Goal: Information Seeking & Learning: Find specific page/section

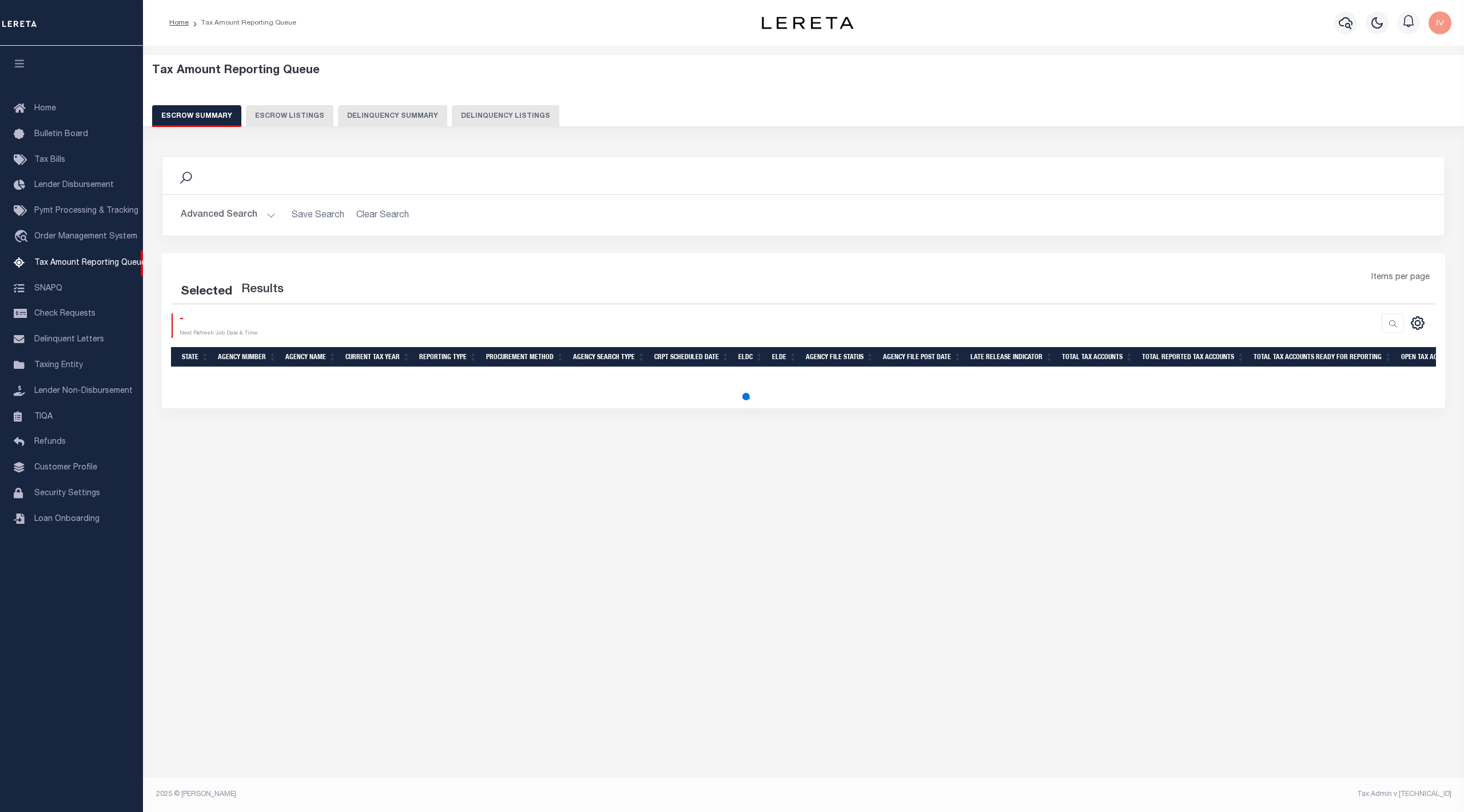
select select "100"
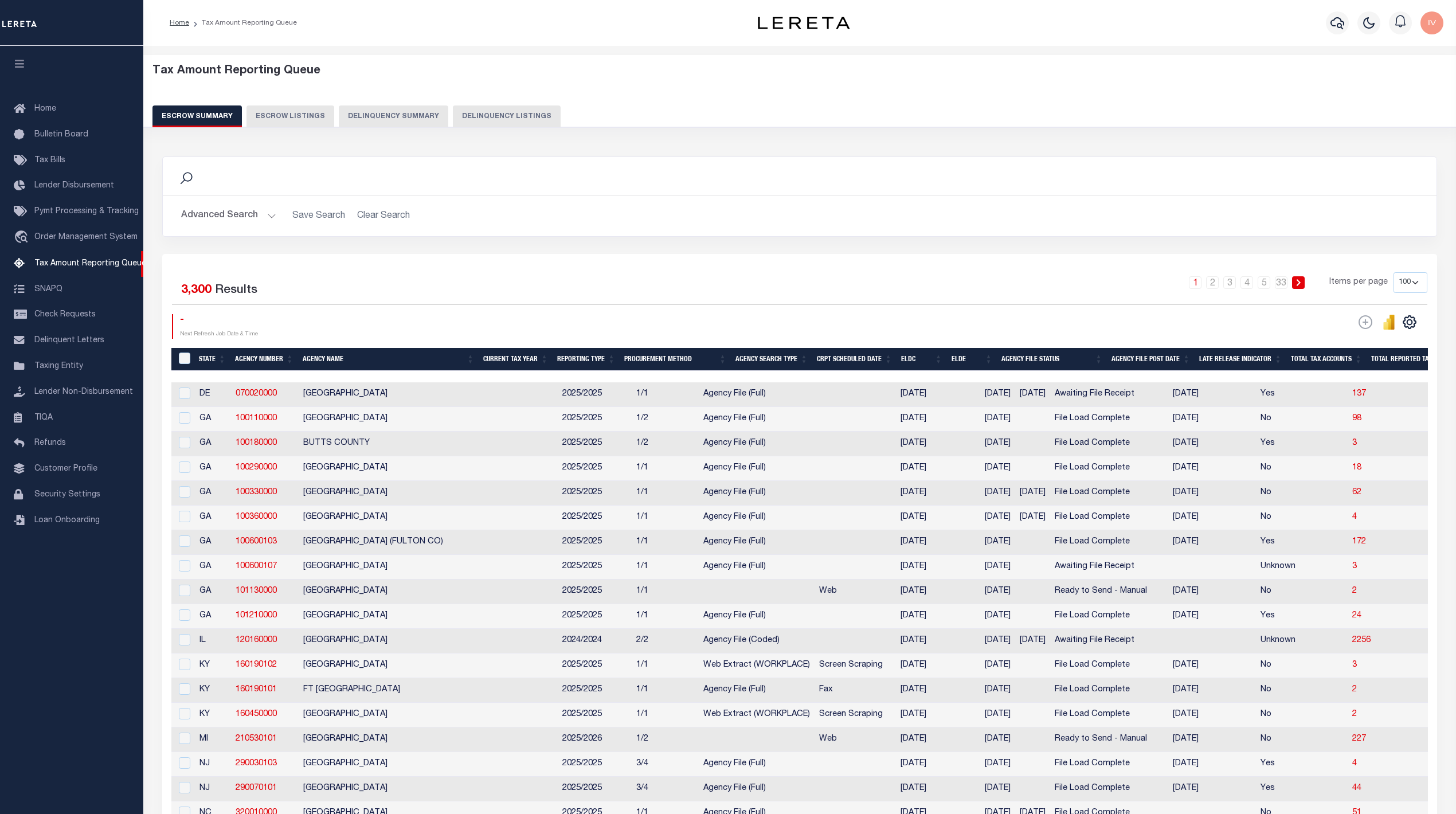
click at [398, 108] on button "Delinquency Summary" at bounding box center [393, 116] width 110 height 22
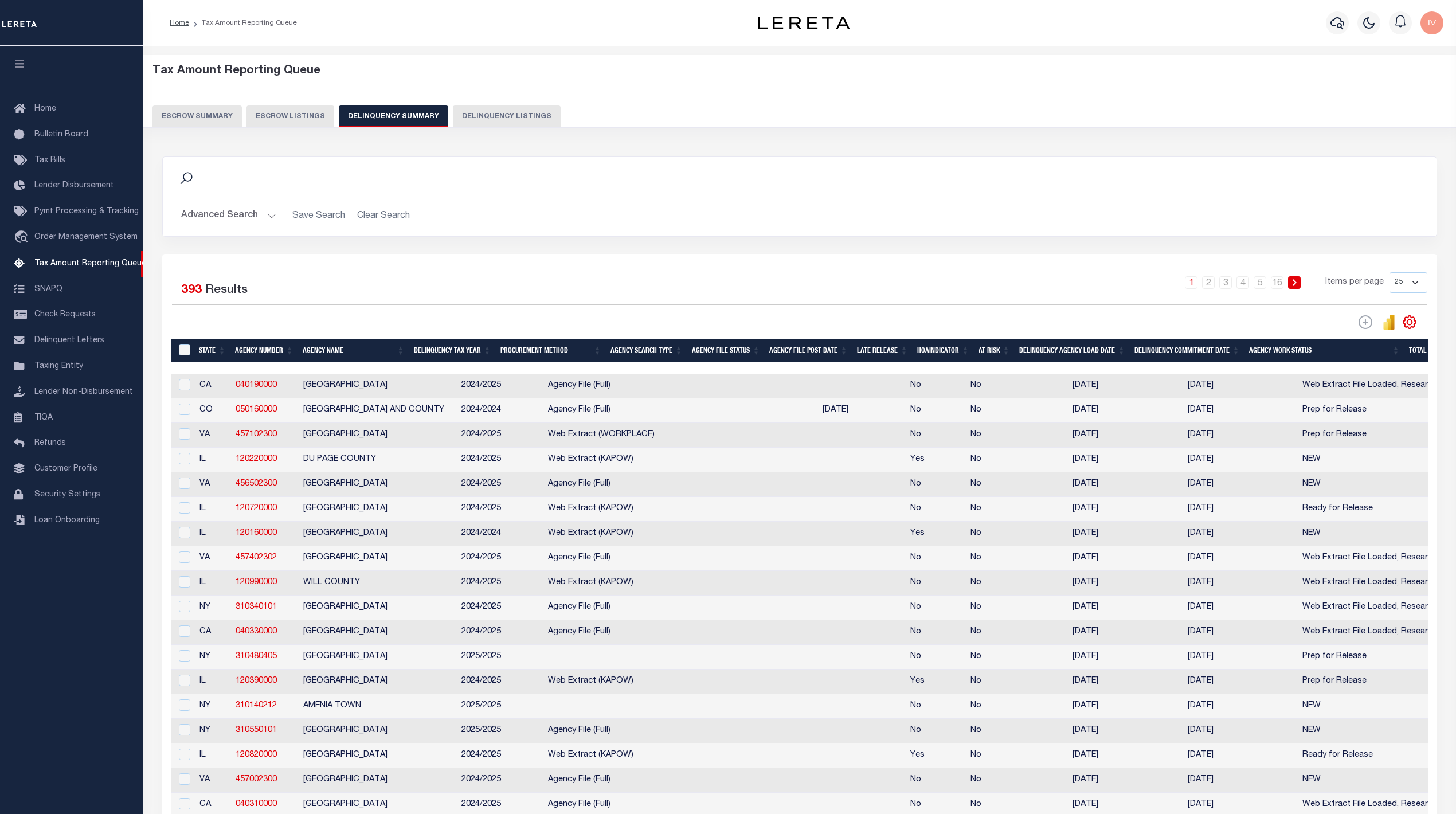
click at [762, 267] on div "Selected 393 Results 1 2 3 4 5 … 16 Items per page 25 100 200 500 1000" at bounding box center [800, 626] width 1275 height 745
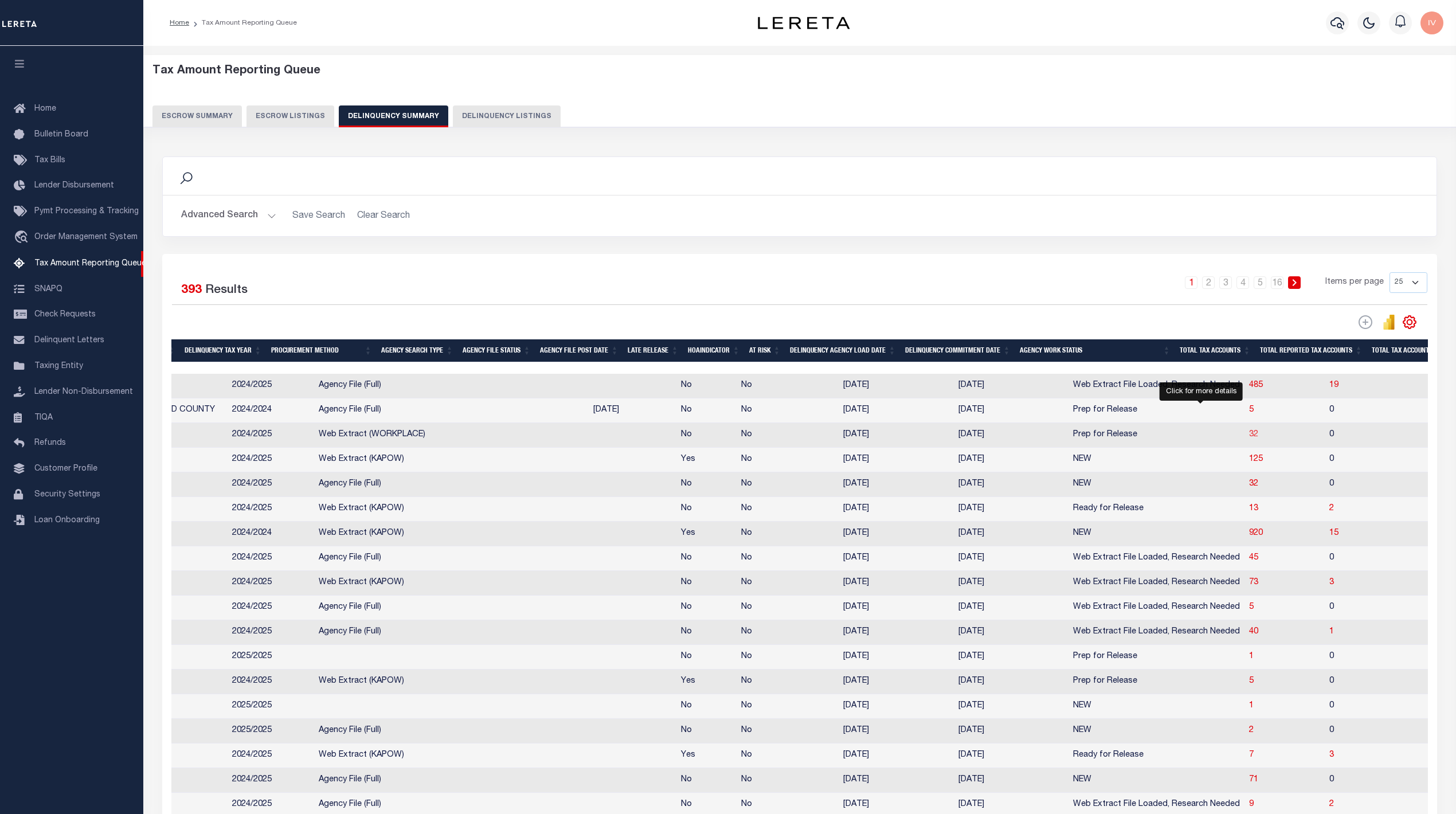
click at [1249, 439] on span "32" at bounding box center [1253, 435] width 9 height 8
select select "100"
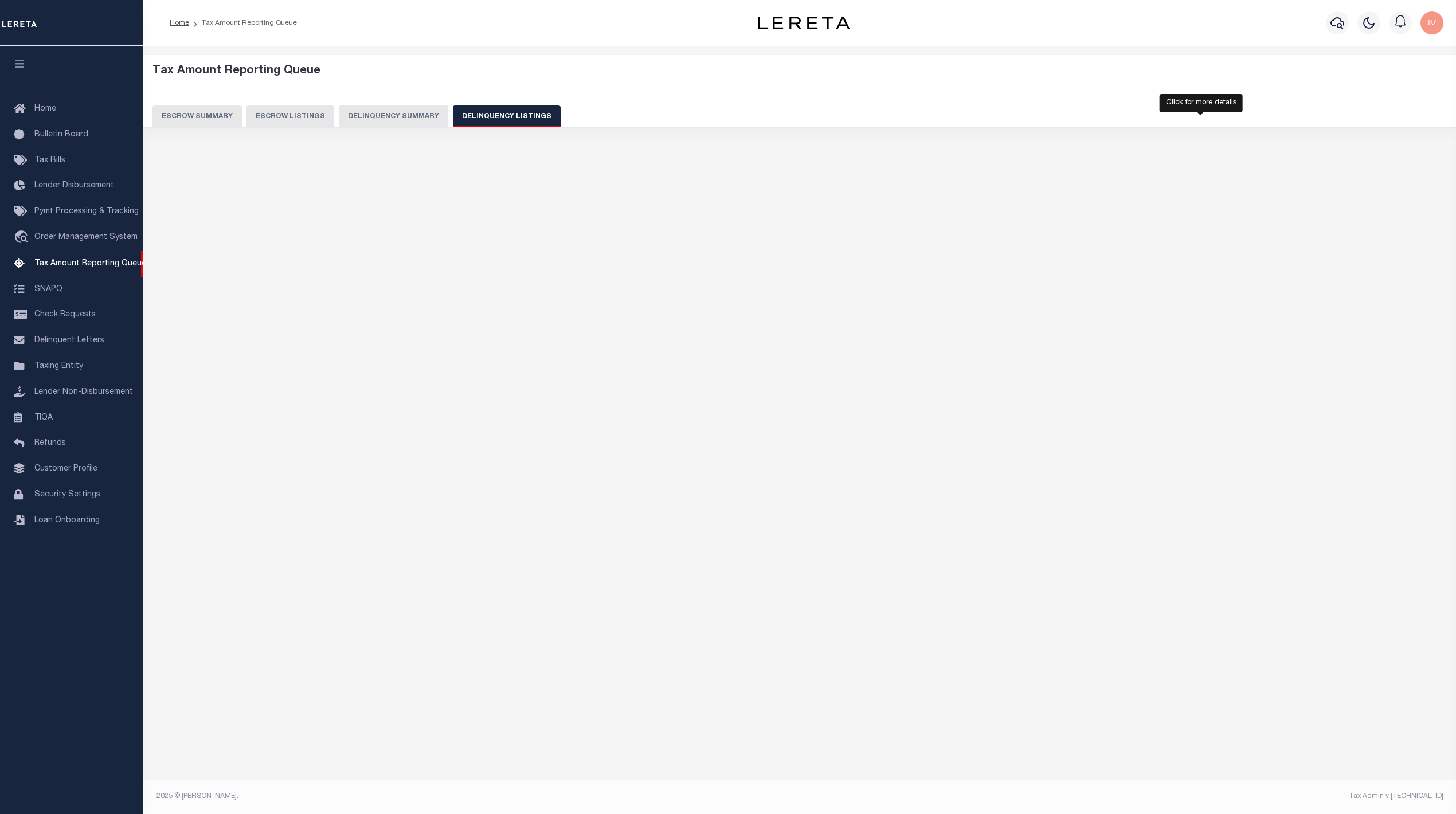
select select "100"
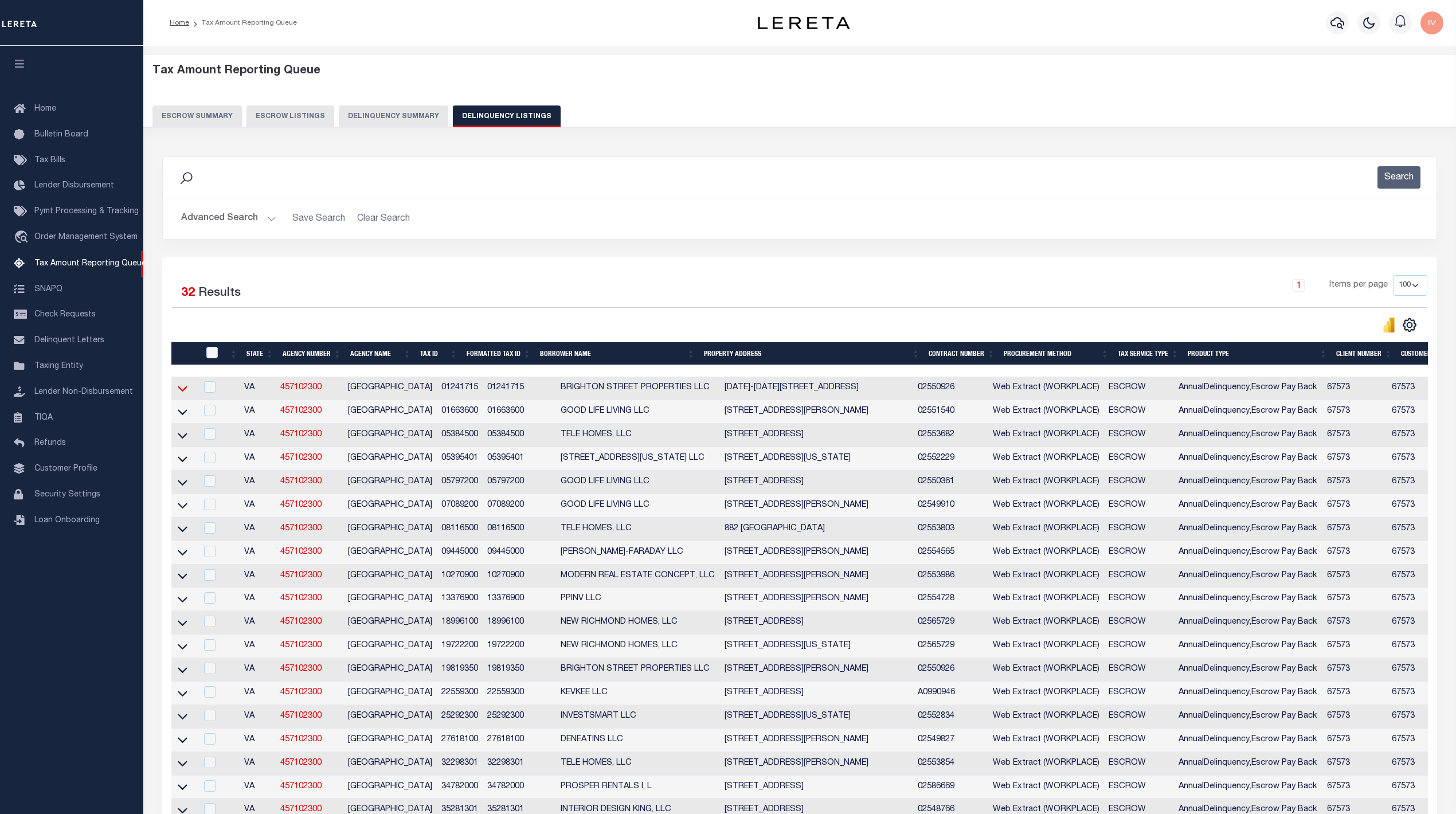
click at [179, 411] on icon at bounding box center [183, 411] width 10 height 12
click at [179, 391] on icon at bounding box center [183, 389] width 10 height 6
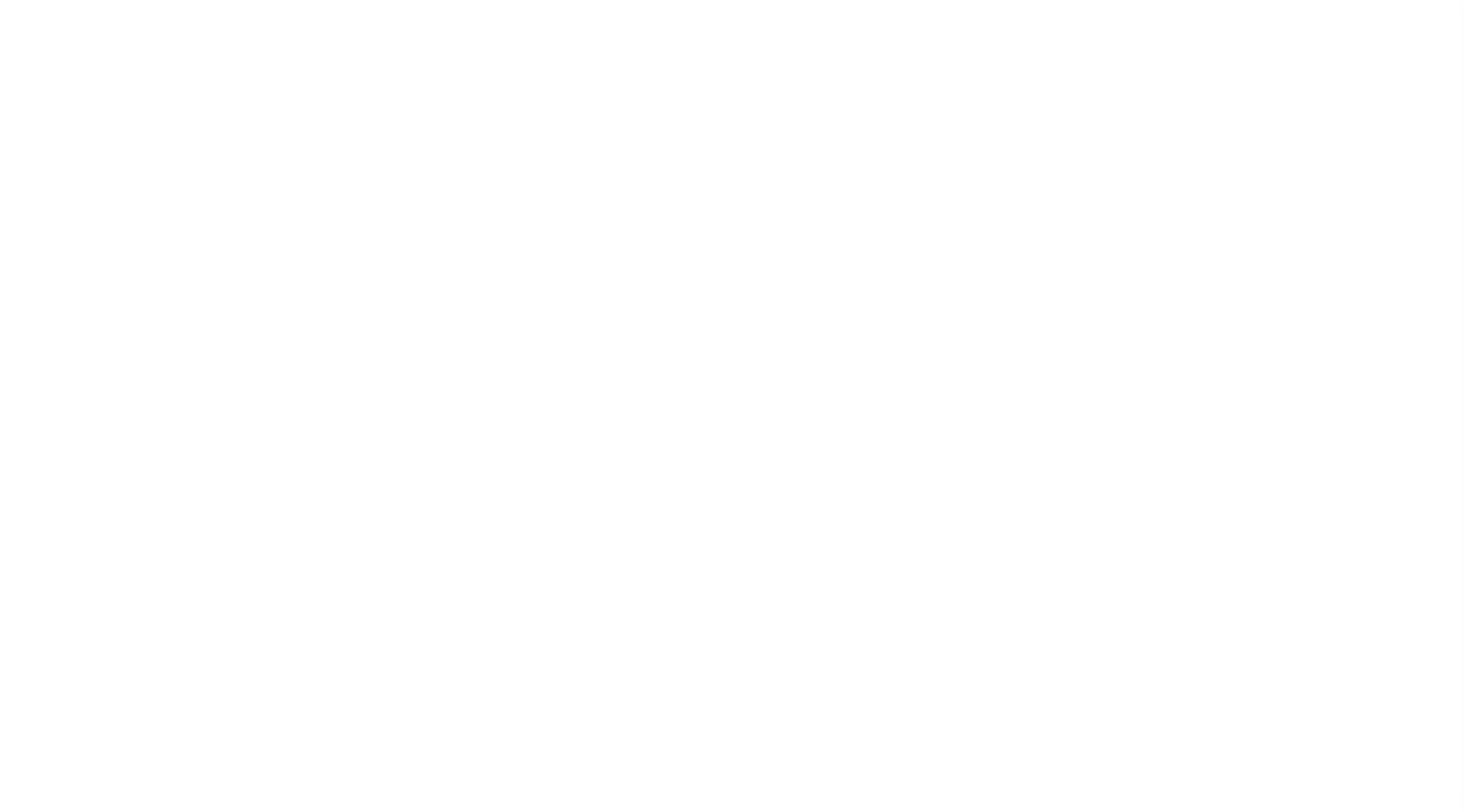
select select
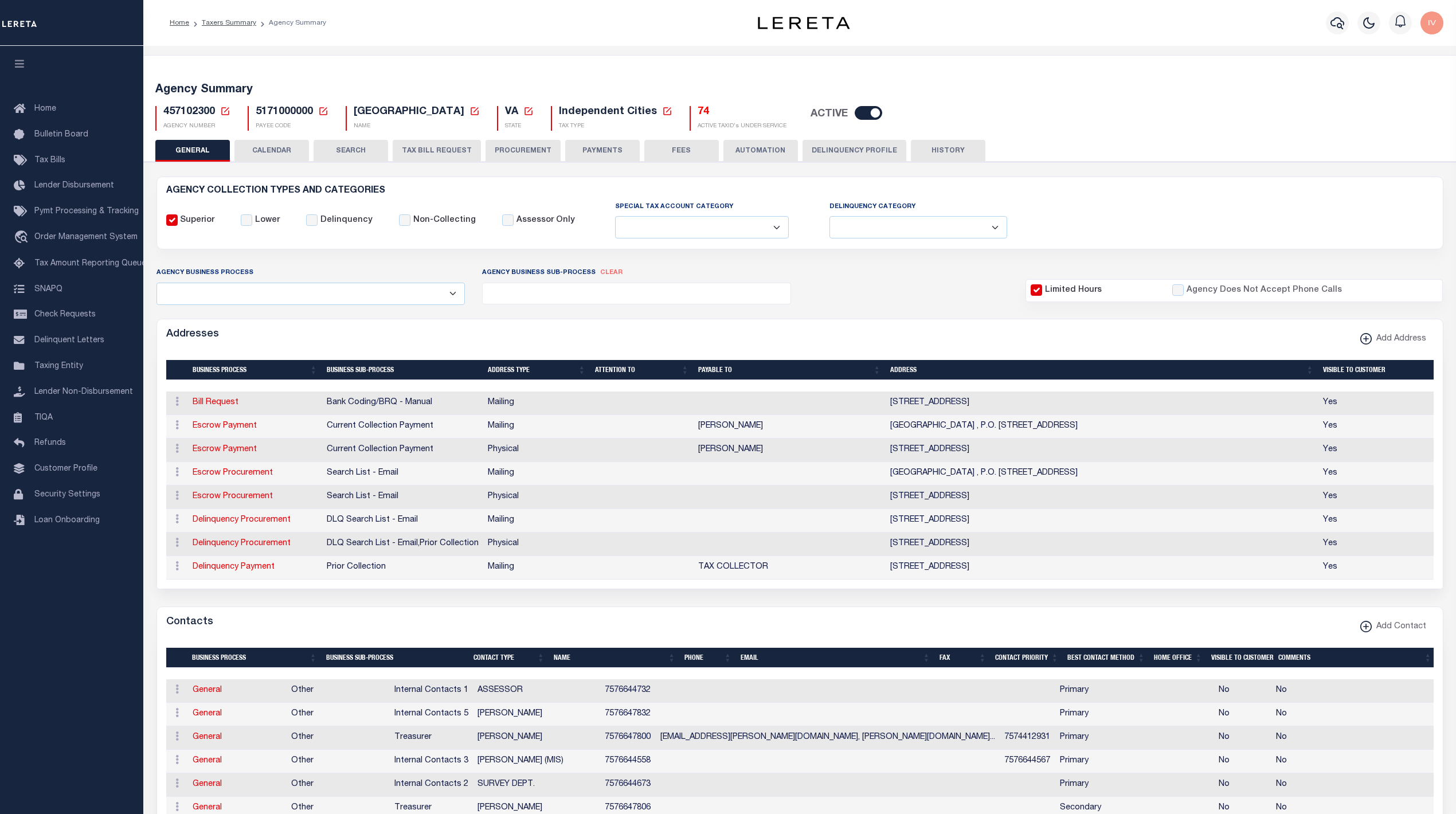
click at [253, 154] on button "CALENDAR" at bounding box center [271, 150] width 74 height 22
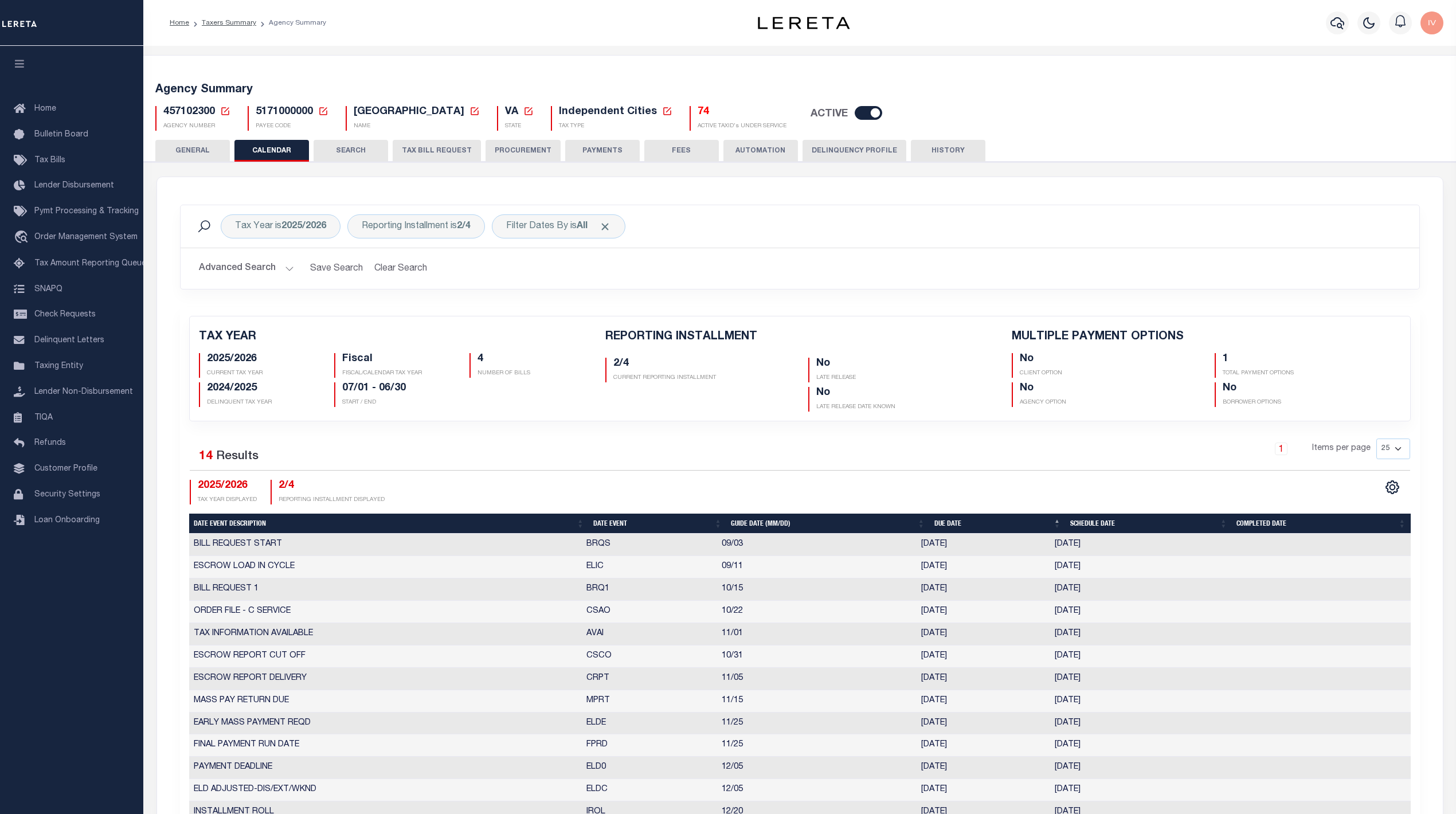
checkbox input "false"
type input "1"
click at [310, 225] on b "2025/2026" at bounding box center [304, 226] width 45 height 9
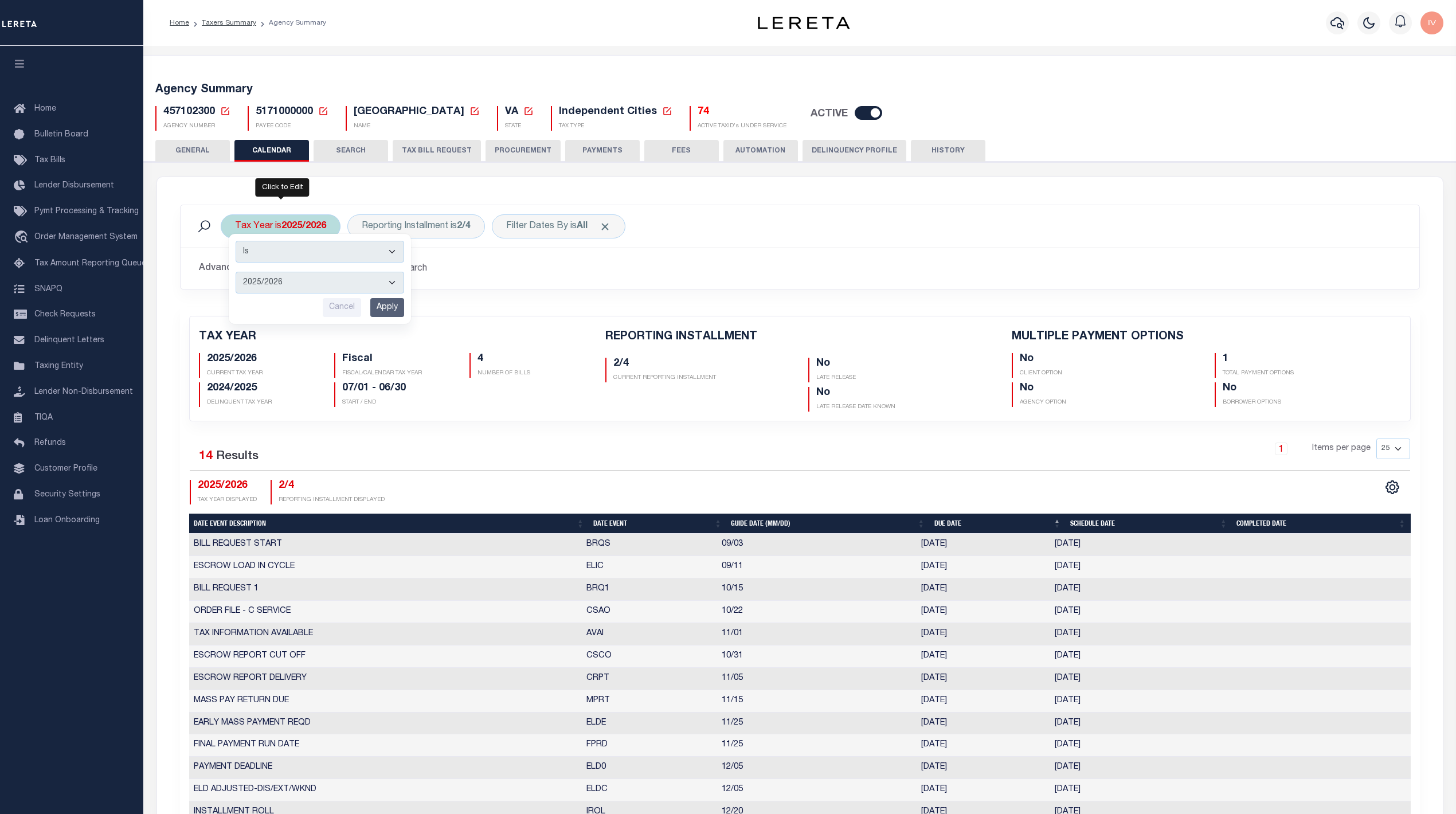
click at [311, 280] on select "2026/2027 2025/2026 2024/2025 2023/2024 2022/2023 2021/2022 2020/2021 2019/2020…" at bounding box center [320, 282] width 168 height 22
click at [235, 272] on select "2026/2027 2025/2026 2024/2025 2023/2024 2022/2023 2021/2022 2020/2021 2019/2020…" at bounding box center [320, 282] width 168 height 22
click at [246, 283] on select "2026/2027 2025/2026 2024/2025 2023/2024 2022/2023 2021/2022 2020/2021 2019/2020…" at bounding box center [320, 282] width 168 height 22
select select "2024/2025"
click at [235, 272] on select "2026/2027 2025/2026 2024/2025 2023/2024 2022/2023 2021/2022 2020/2021 2019/2020…" at bounding box center [320, 282] width 168 height 22
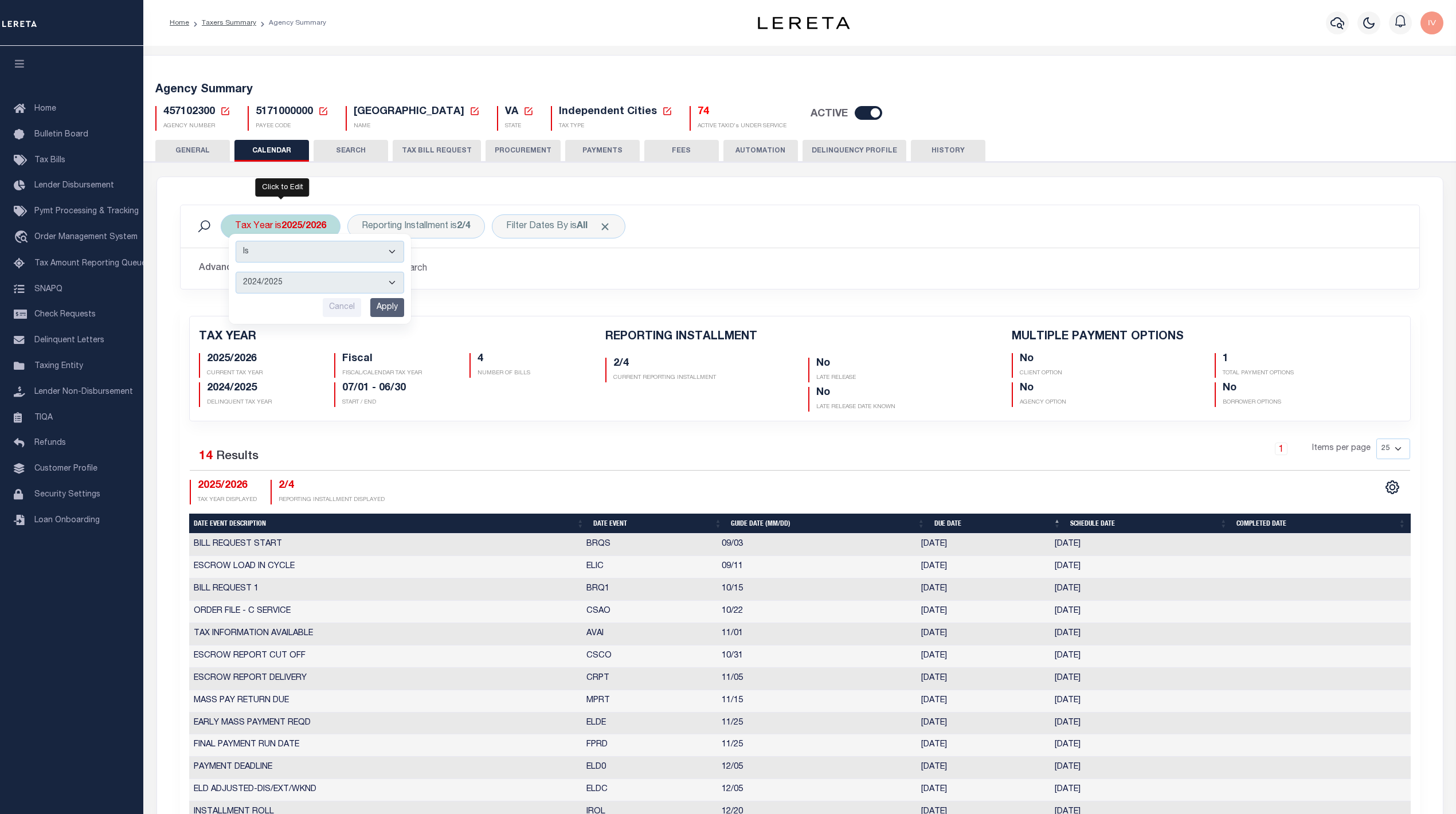
click at [388, 303] on input "Apply" at bounding box center [387, 307] width 34 height 19
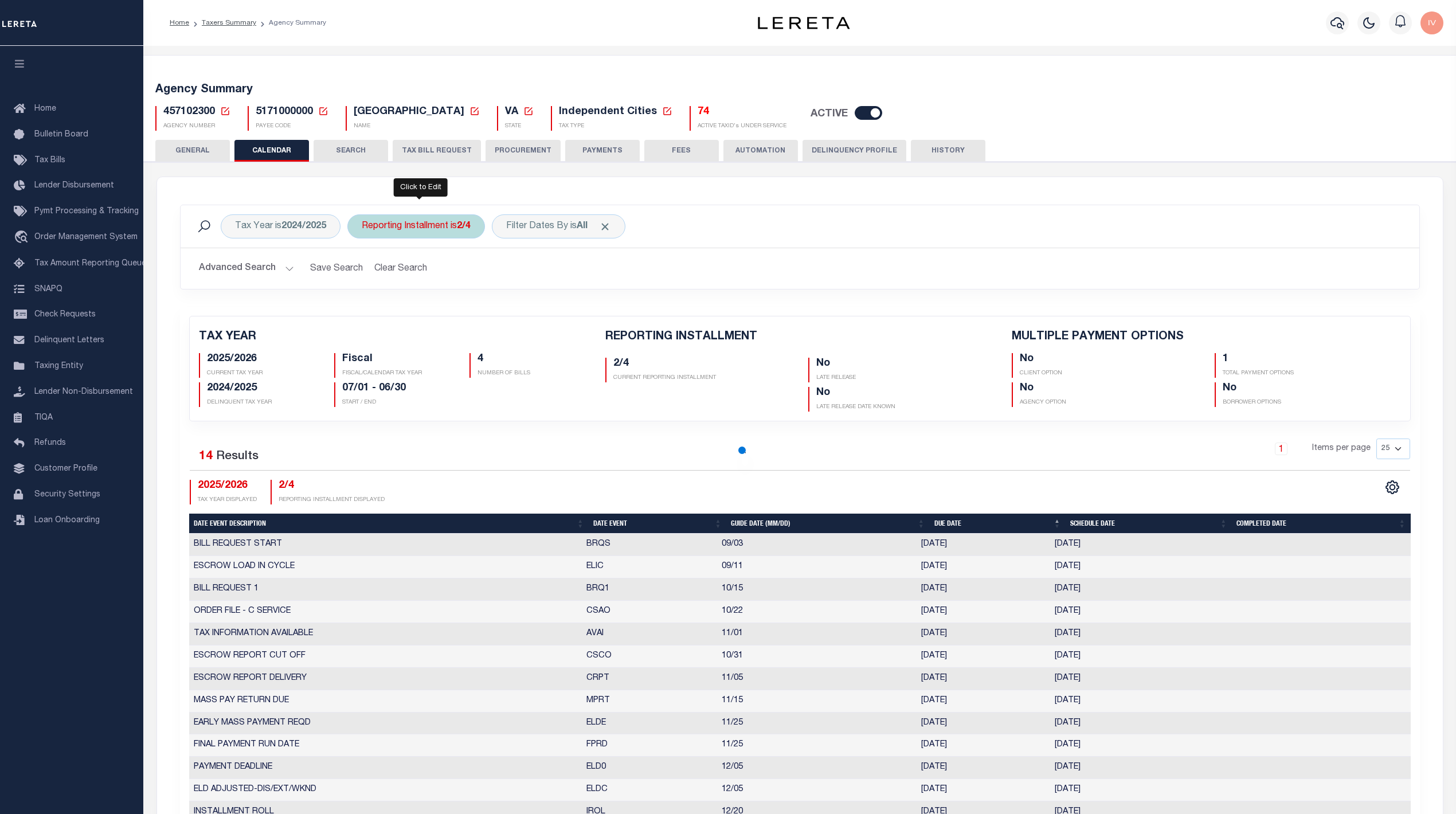
click at [424, 215] on div "Reporting Installment is 2/4" at bounding box center [416, 227] width 138 height 24
select select "2/4"
click at [439, 276] on select "1/4 2/4 3/4 4/4" at bounding box center [446, 282] width 168 height 22
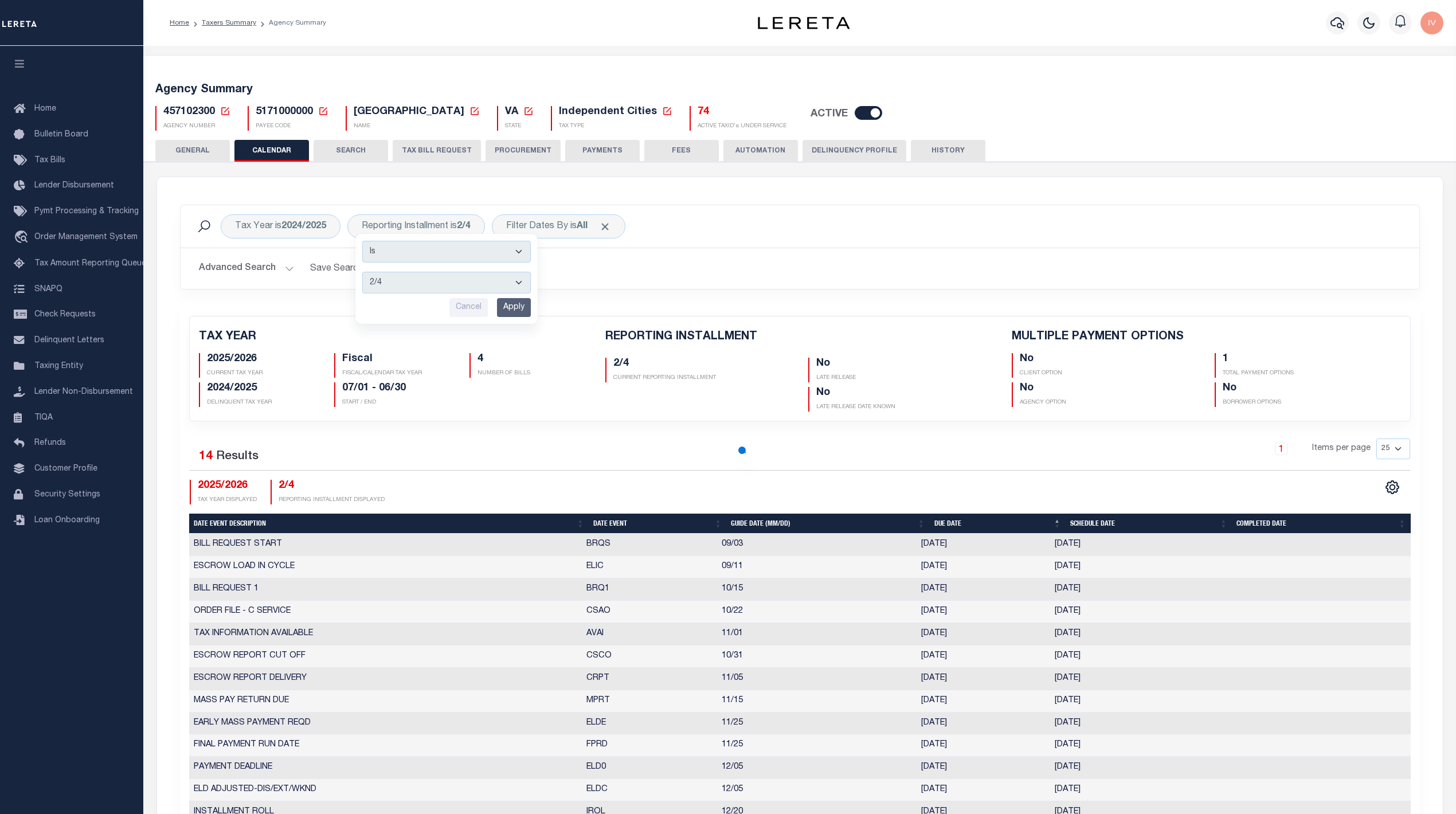
click at [633, 247] on div "Tax Year is 2024/2025 Reporting Installment is 2/4 Is Contains 1/4 2/4 3/4 4/4 …" at bounding box center [800, 226] width 1239 height 42
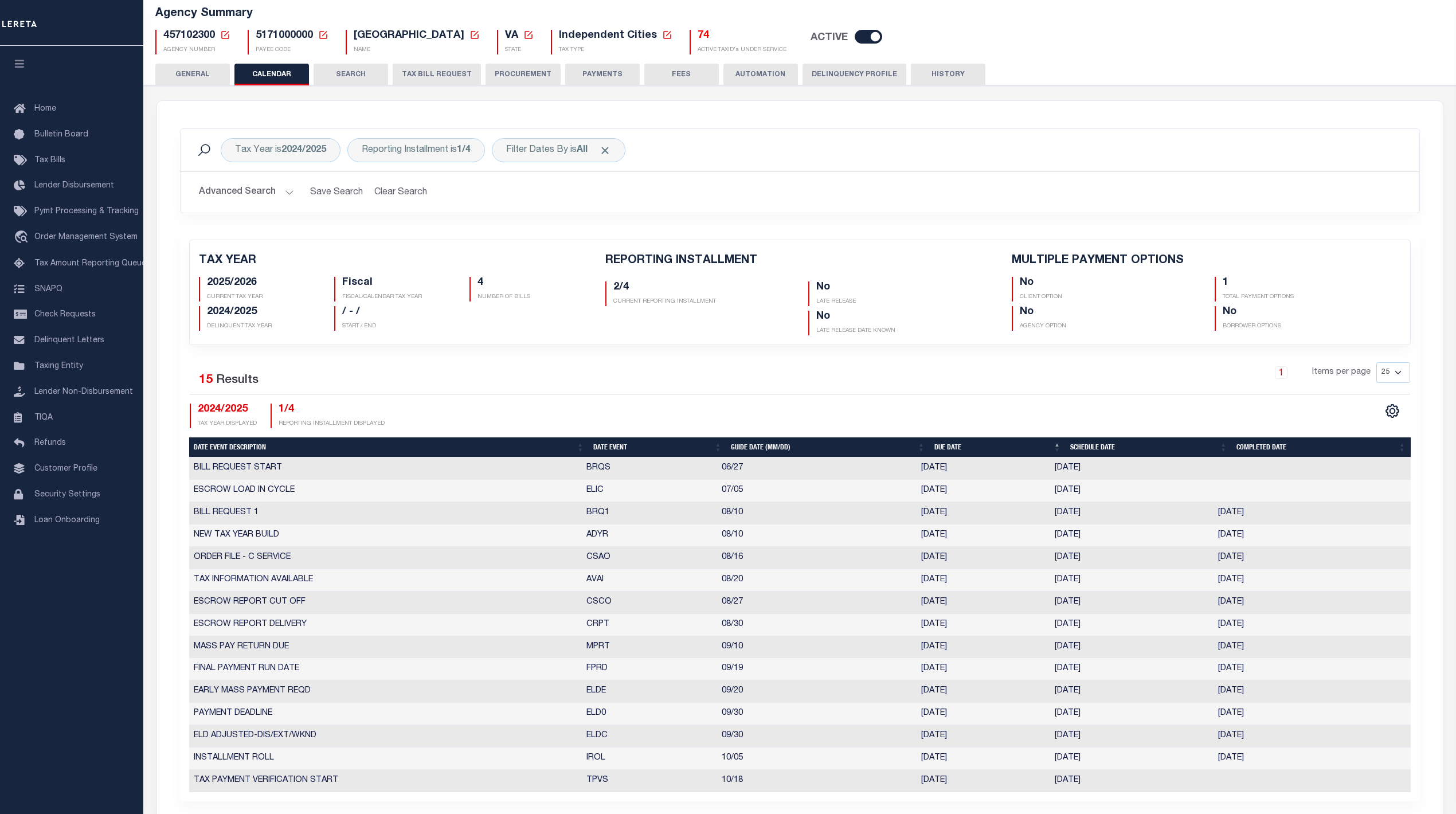
scroll to position [152, 0]
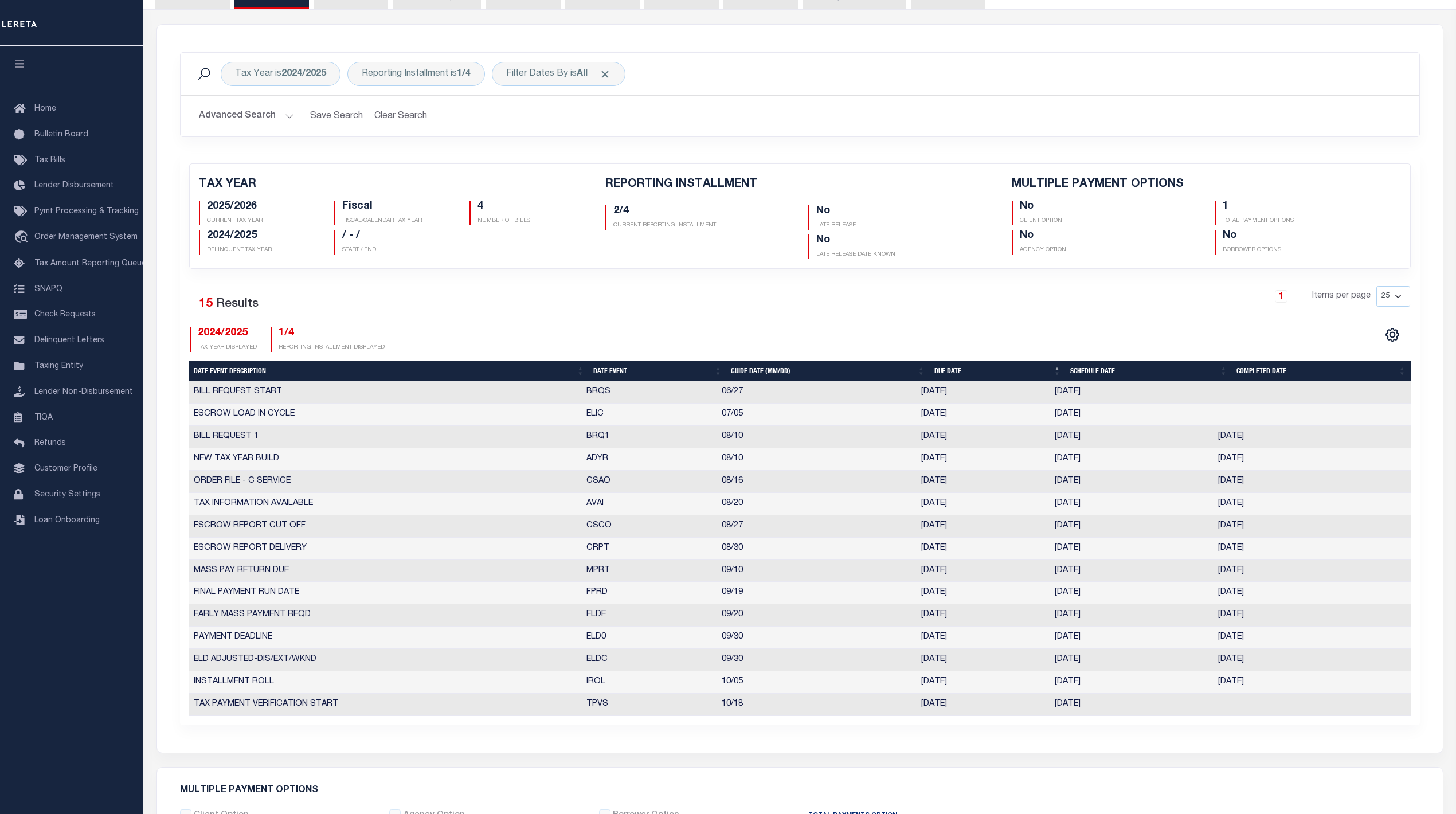
click at [650, 624] on td "ELDE" at bounding box center [650, 616] width 135 height 22
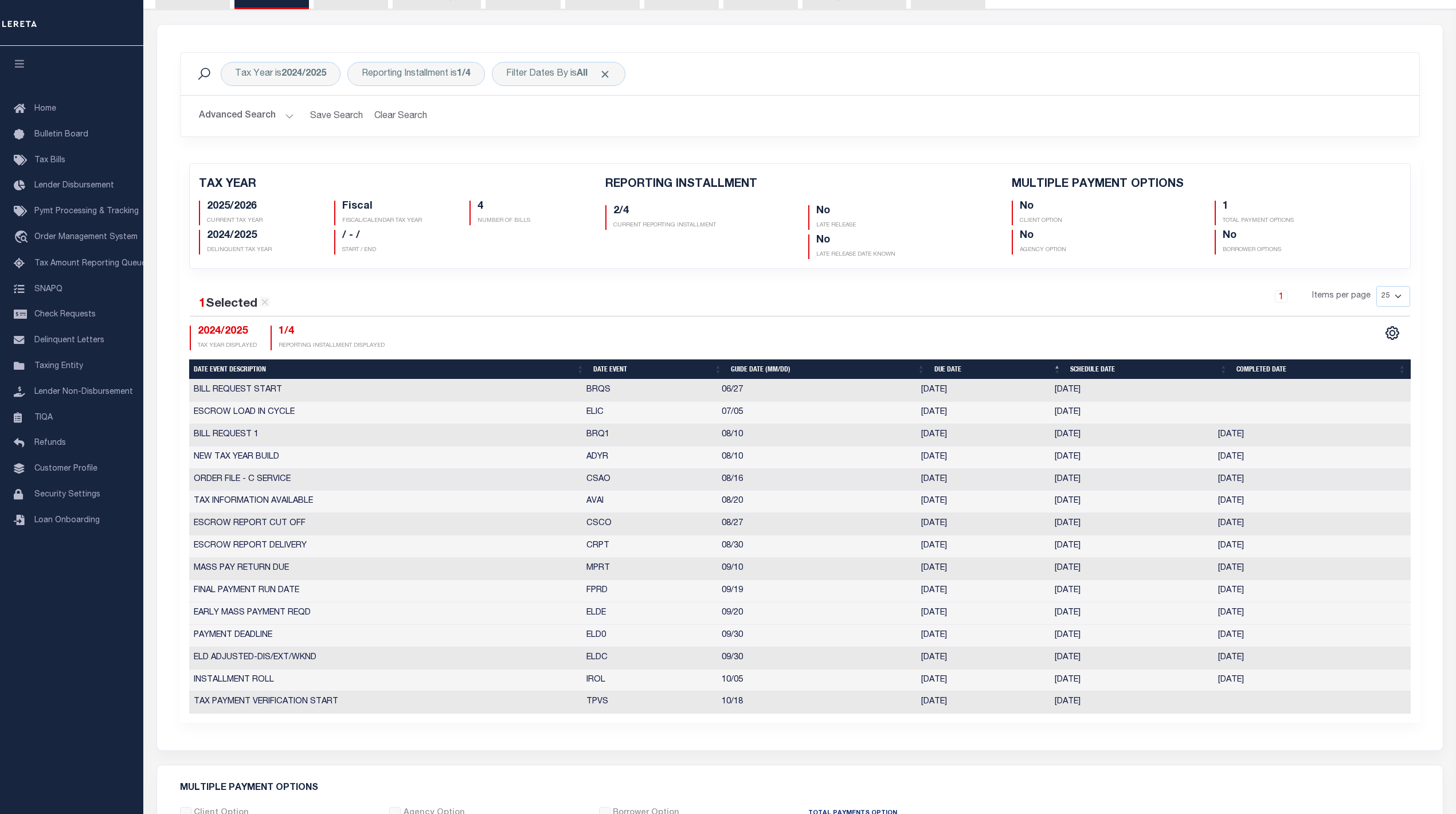
click at [650, 624] on td "ELDE" at bounding box center [650, 613] width 135 height 22
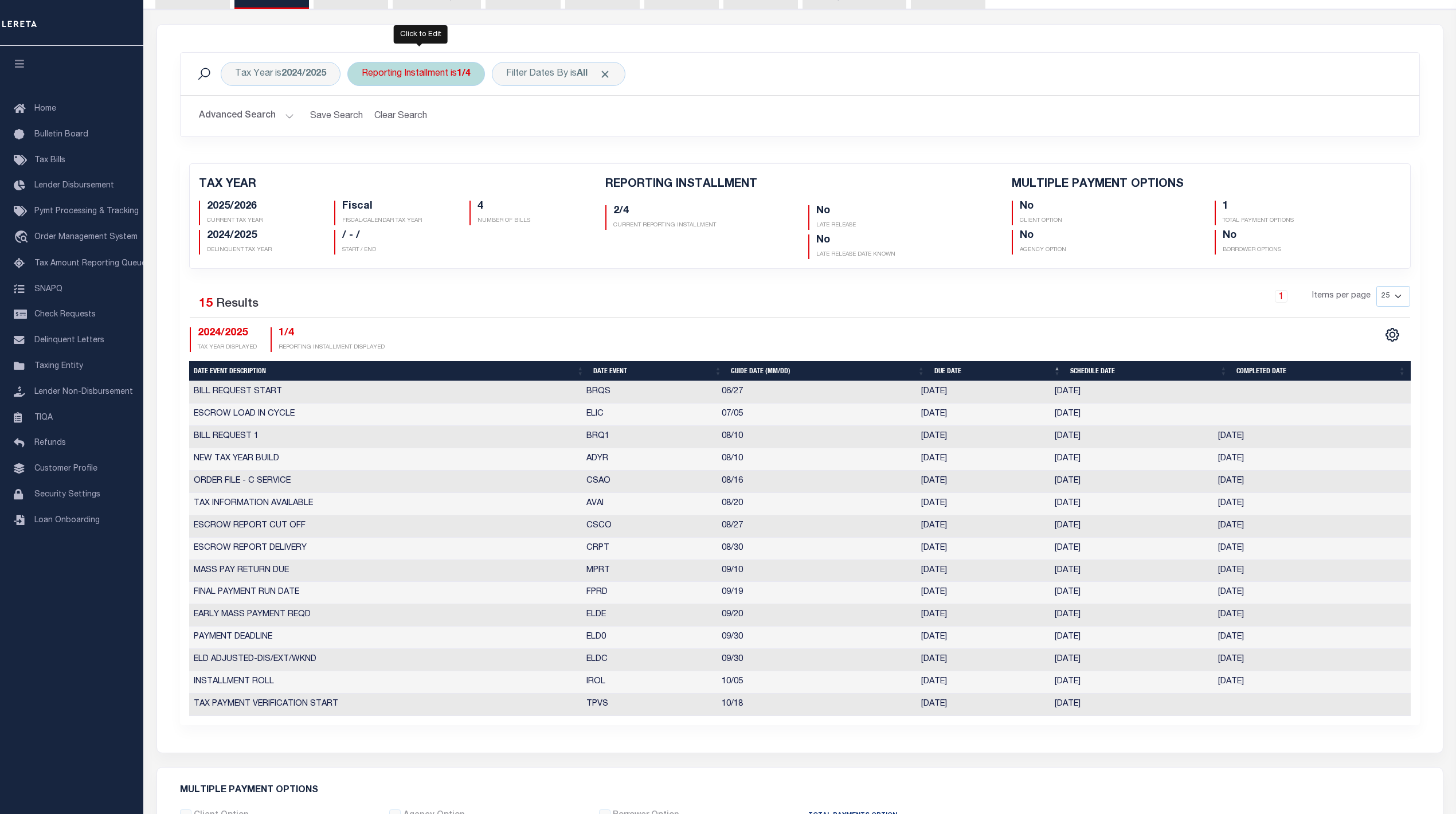
click at [413, 77] on div "Reporting Installment is 1/4" at bounding box center [416, 74] width 138 height 24
click at [452, 135] on select "1/4 2/4 3/4 4/4" at bounding box center [446, 130] width 168 height 22
select select "4/4"
click at [364, 120] on select "1/4 2/4 3/4 4/4" at bounding box center [446, 130] width 168 height 22
click at [517, 151] on input "Apply" at bounding box center [514, 155] width 34 height 19
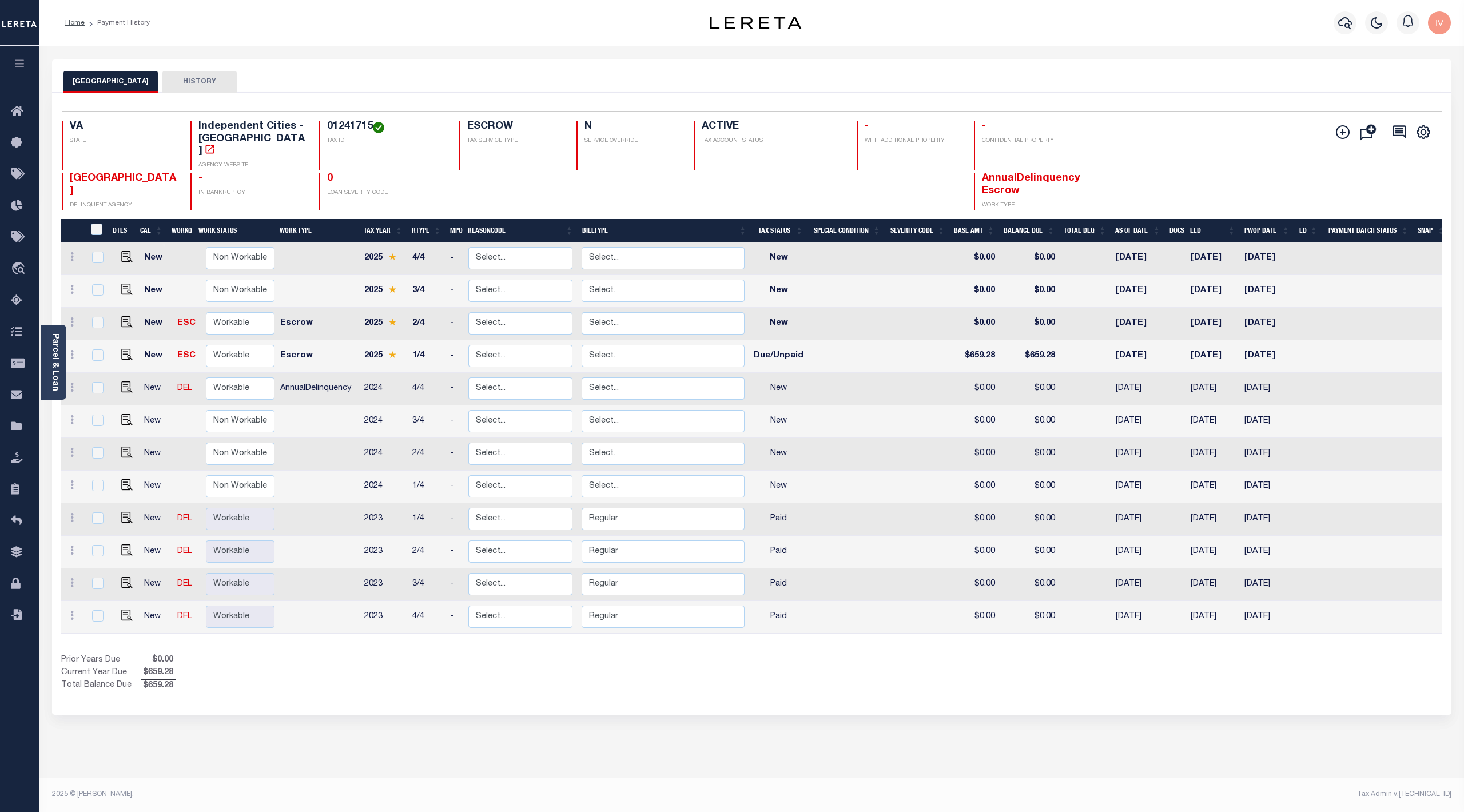
click at [751, 728] on div "Parcel & Loan Loan Details 117993 ACTIVE" at bounding box center [752, 410] width 1425 height 731
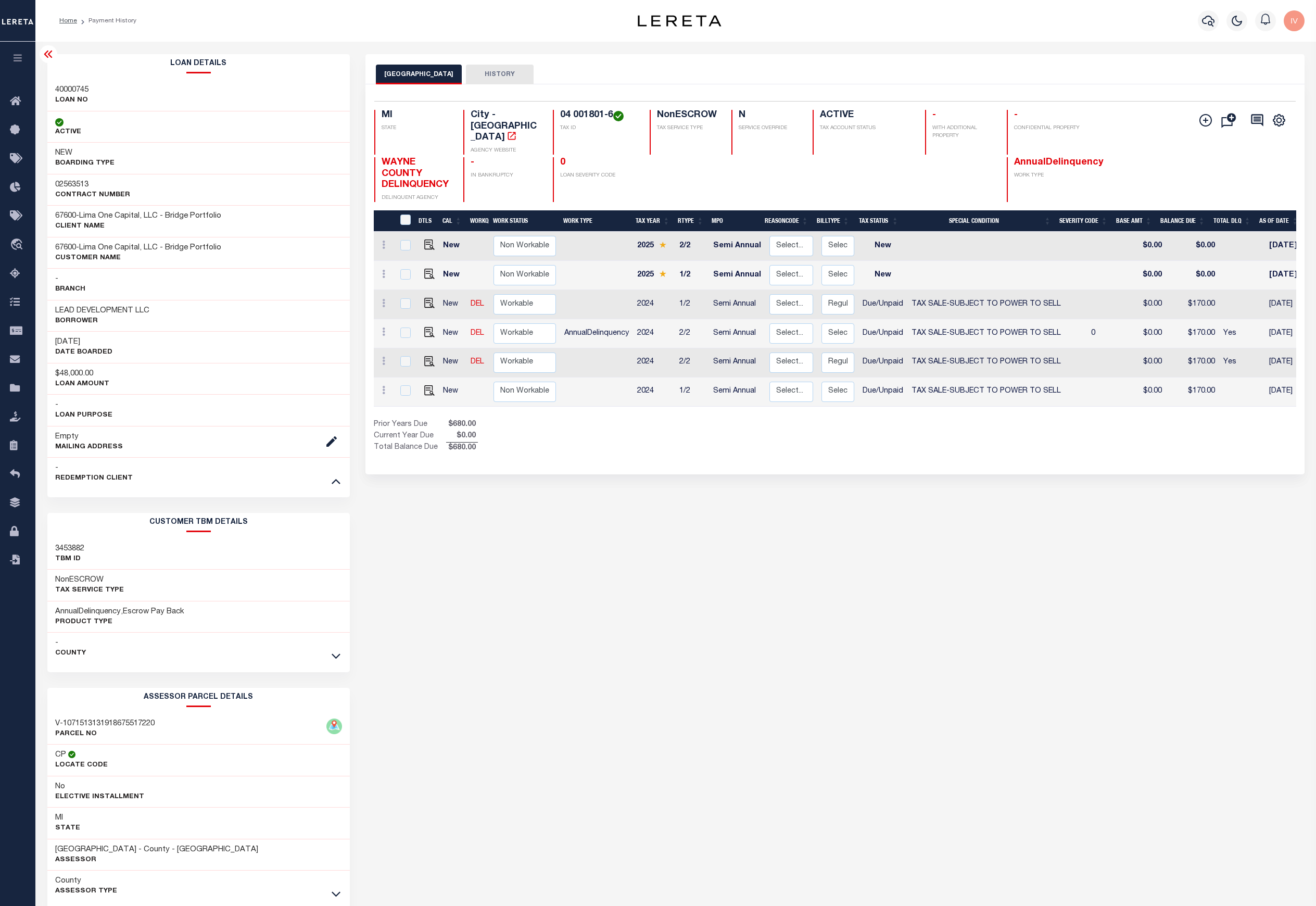
click at [534, 452] on div "Selected 6 Results 1 Items per page 25 50 100 MI STATE City - MI" at bounding box center [835, 279] width 939 height 390
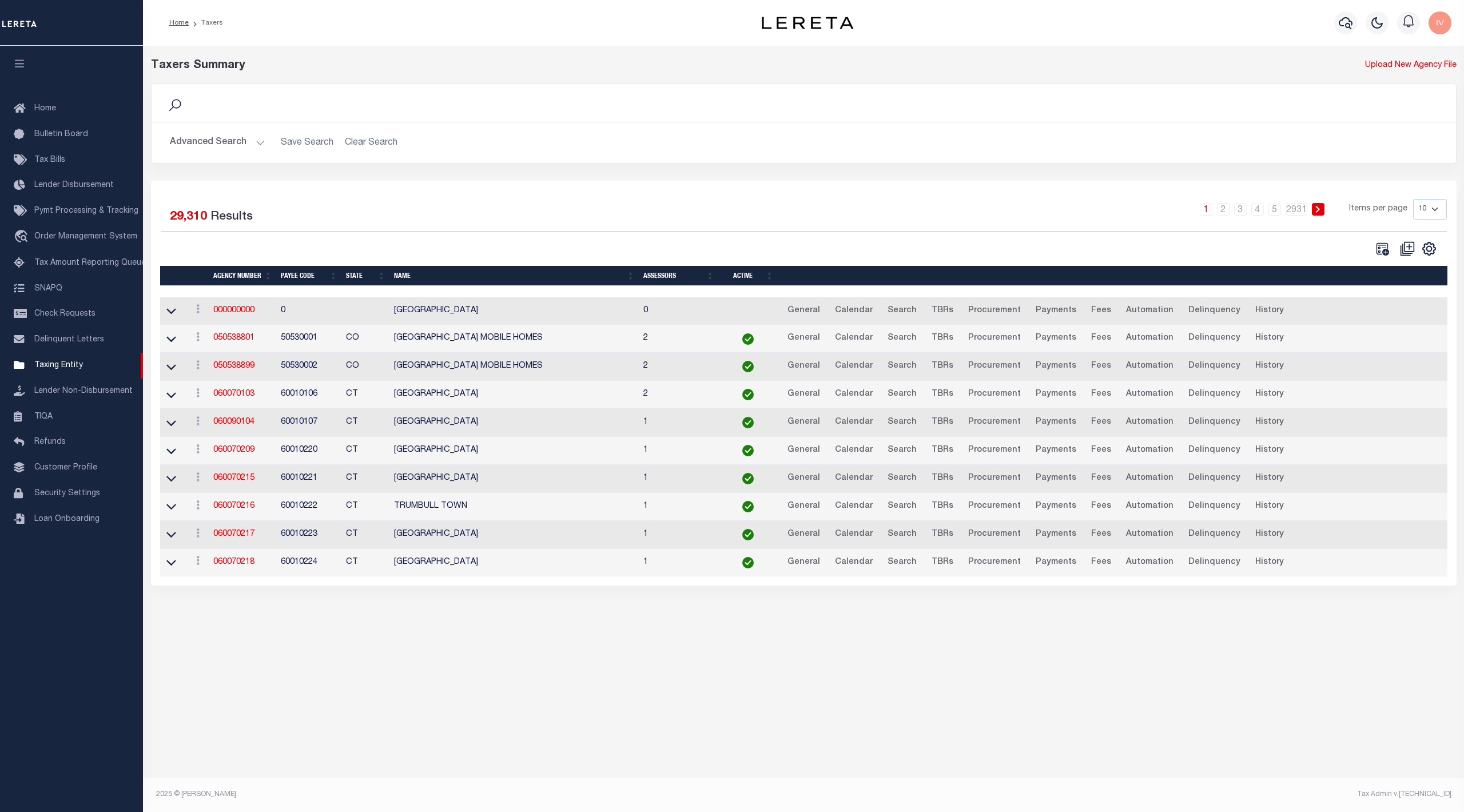
click at [216, 147] on button "Advanced Search" at bounding box center [217, 143] width 95 height 22
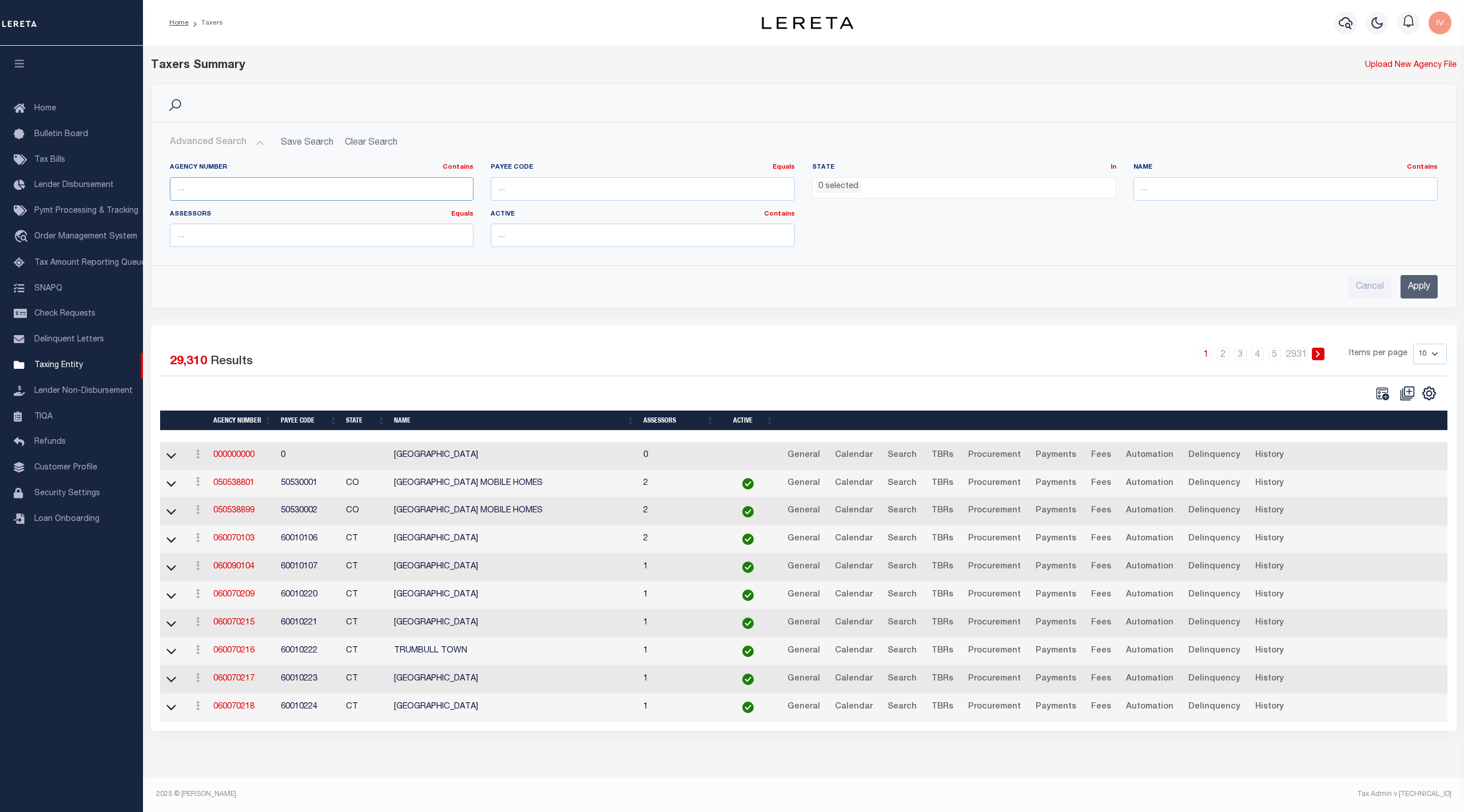
click at [295, 181] on input "text" at bounding box center [322, 188] width 304 height 23
paste input "457102300"
type input "457102300"
click at [1422, 293] on input "Apply" at bounding box center [1418, 286] width 38 height 23
